Goal: Information Seeking & Learning: Compare options

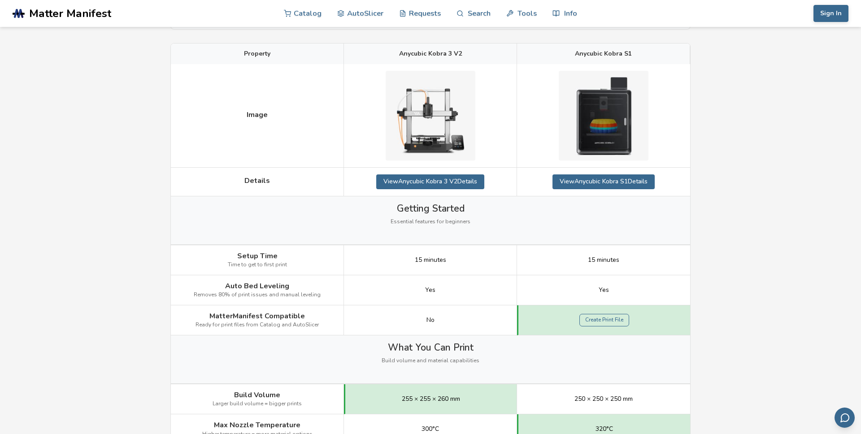
scroll to position [121, 0]
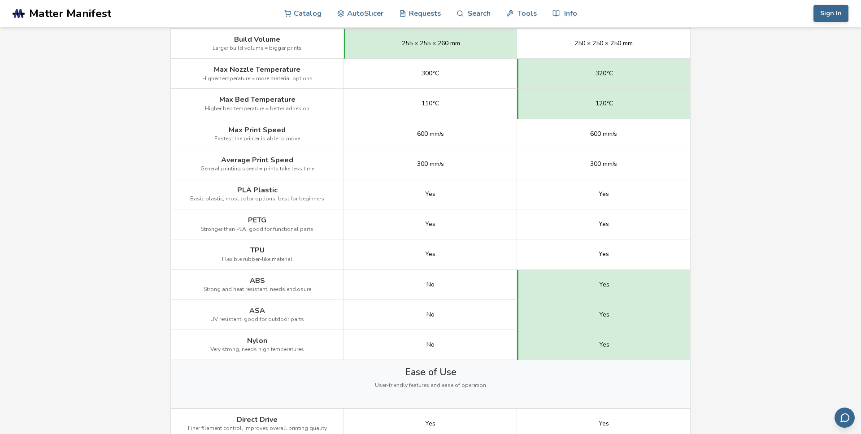
scroll to position [478, 0]
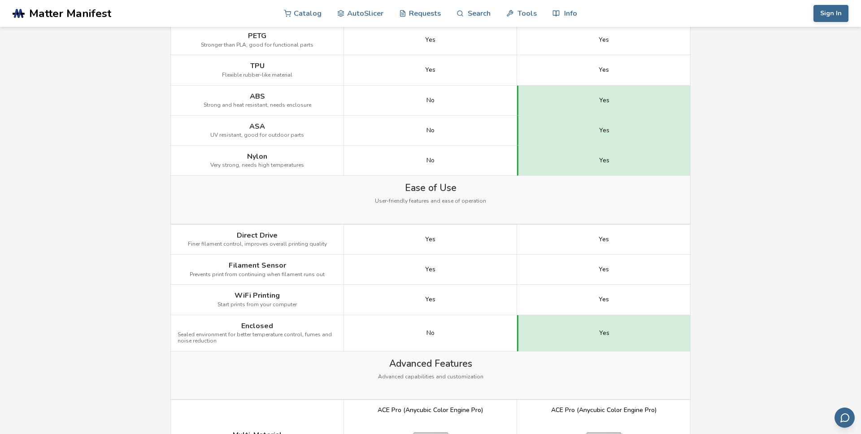
scroll to position [675, 0]
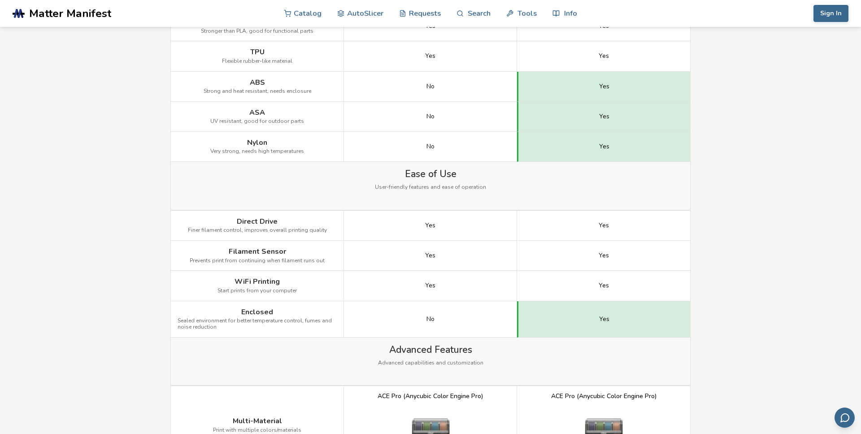
click at [737, 156] on main "← Back to 3D Printers Anycubic Kobra 3 V2 vs Anycubic Kobra S1 Is the Anycubic …" at bounding box center [430, 303] width 861 height 1956
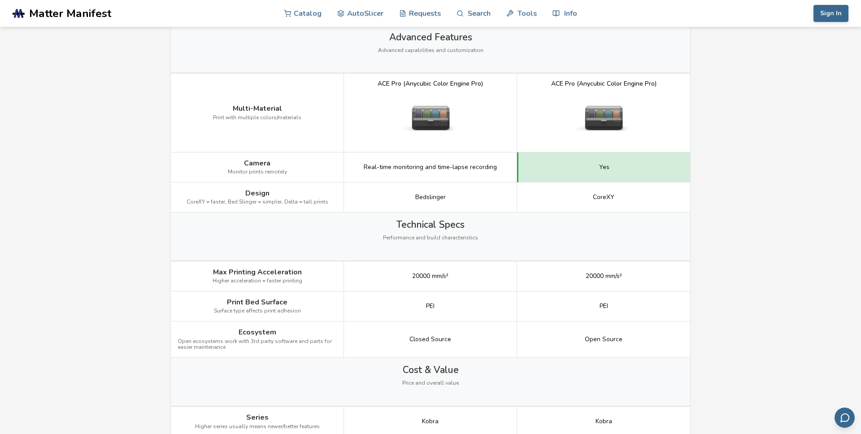
scroll to position [989, 0]
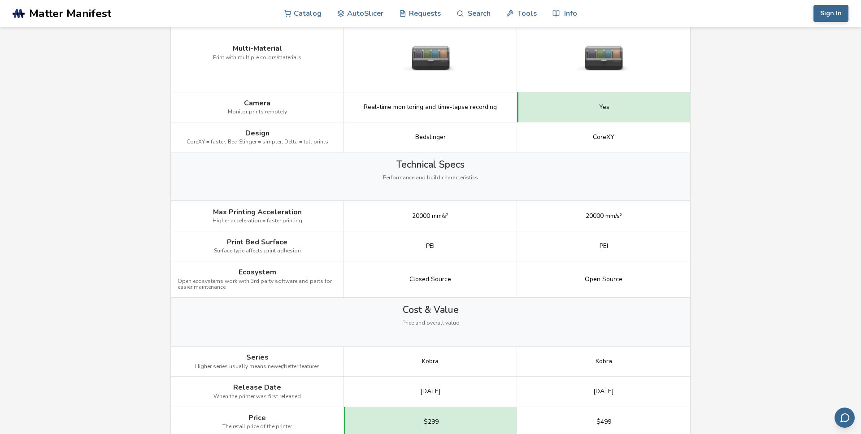
scroll to position [1063, 0]
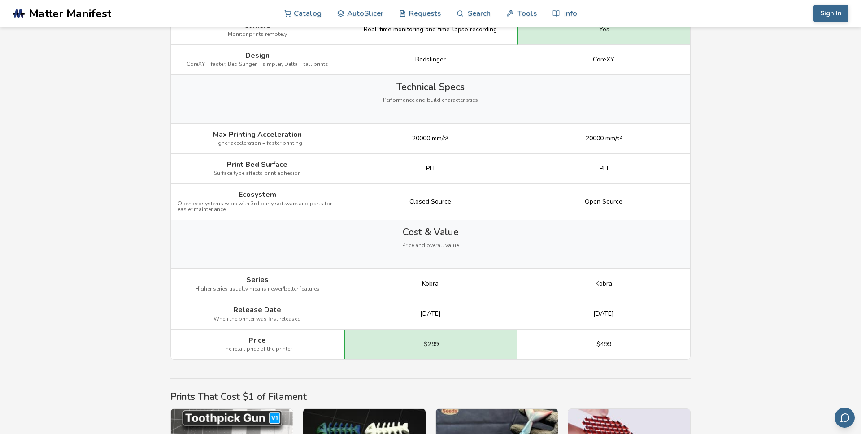
scroll to position [1128, 0]
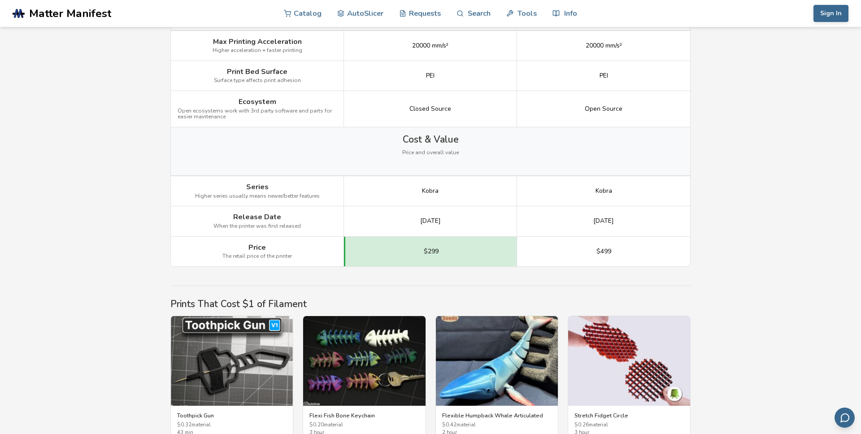
scroll to position [1219, 0]
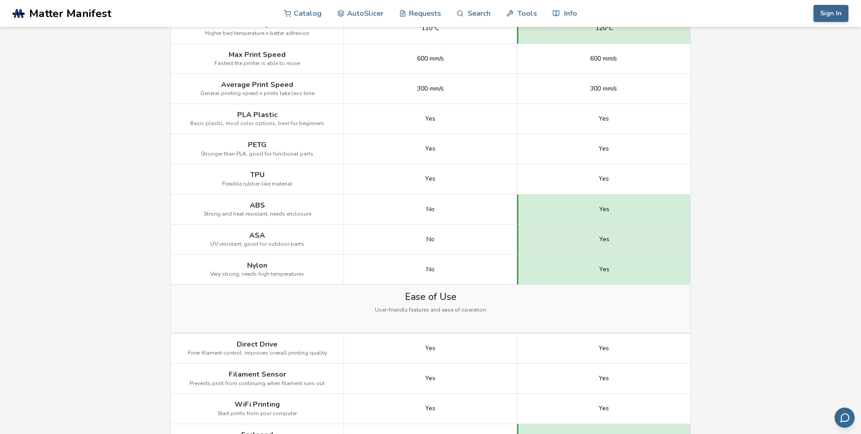
scroll to position [555, 0]
click at [752, 198] on main "← Back to 3D Printers Anycubic Kobra 3 V2 vs Anycubic Kobra S1 Is the Anycubic …" at bounding box center [430, 423] width 861 height 1956
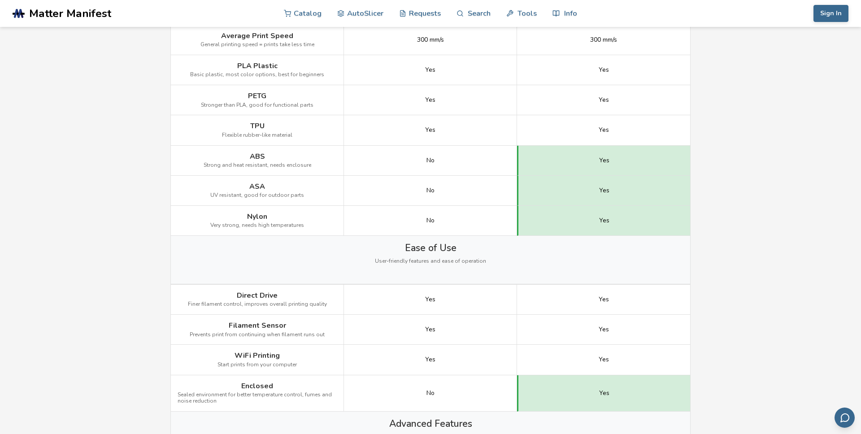
scroll to position [603, 0]
